Goal: Task Accomplishment & Management: Use online tool/utility

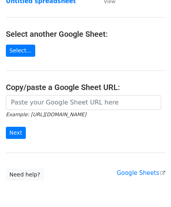
scroll to position [78, 0]
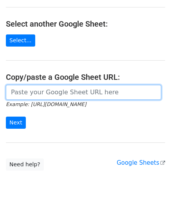
click at [36, 94] on input "url" at bounding box center [84, 92] width 156 height 15
paste input "[URL][DOMAIN_NAME]"
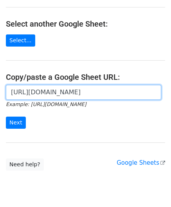
scroll to position [0, 176]
type input "[URL][DOMAIN_NAME]"
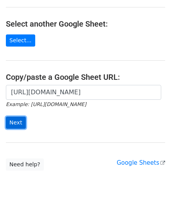
click at [14, 120] on input "Next" at bounding box center [16, 123] width 20 height 12
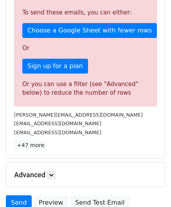
scroll to position [246, 0]
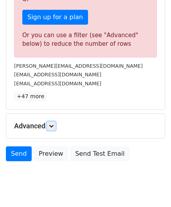
drag, startPoint x: 53, startPoint y: 125, endPoint x: 67, endPoint y: 135, distance: 17.6
click at [54, 125] on icon at bounding box center [51, 126] width 5 height 5
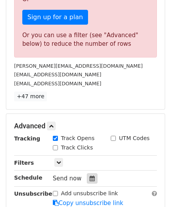
click at [90, 176] on icon at bounding box center [92, 178] width 5 height 5
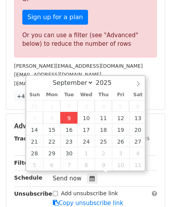
type input "[DATE] 12:00"
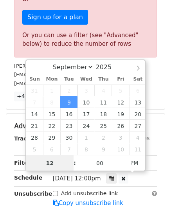
paste input "4"
type input "4"
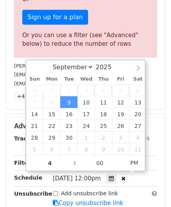
type input "[DATE] 16:00"
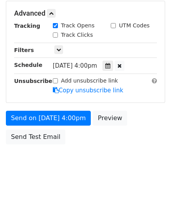
scroll to position [359, 0]
